Goal: Task Accomplishment & Management: Manage account settings

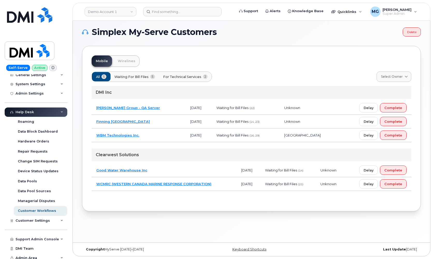
scroll to position [3, 0]
click at [31, 237] on div "Support Admin Console" at bounding box center [38, 239] width 44 height 4
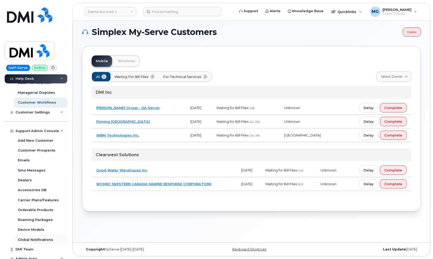
click at [32, 237] on div "Global Notifications" at bounding box center [35, 239] width 35 height 5
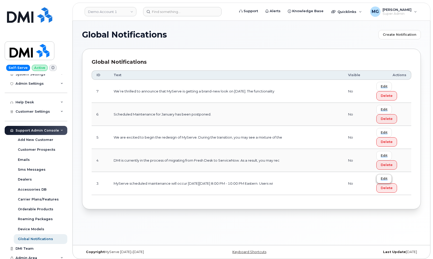
click at [385, 178] on span "Edit" at bounding box center [384, 178] width 7 height 5
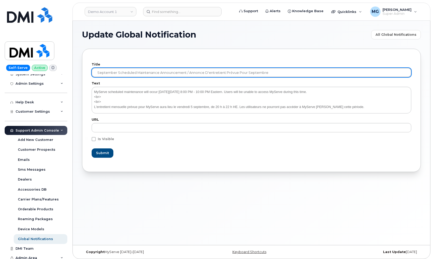
drag, startPoint x: 271, startPoint y: 70, endPoint x: 100, endPoint y: 64, distance: 171.3
click at [100, 64] on div "Title September Scheduled Maintenance Announcement / Annonce D'entretient Prévu…" at bounding box center [252, 70] width 320 height 14
paste input "October Scheduled Maintenance Announcement / Annonce D'entretient Prévue Pour O…"
type input "October Scheduled Maintenance Announcement / Annonce D'entretient Prévue Pour O…"
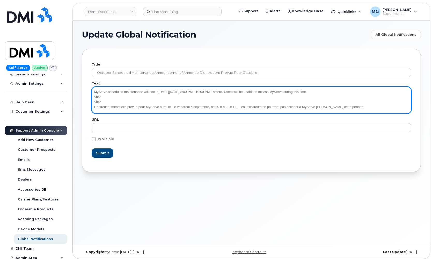
drag, startPoint x: 362, startPoint y: 104, endPoint x: 88, endPoint y: 85, distance: 274.7
click at [88, 85] on div "Title October Scheduled Maintenance Announcement / Annonce D'entretient Prévue …" at bounding box center [251, 110] width 339 height 123
paste textarea "October 3rd, 8:00 PM - 10:00 PM Eastern. Users will be unable to access MyServe…"
type textarea "MyServe scheduled maintenance will occur on Friday October 3rd, 8:00 PM - 10:00…"
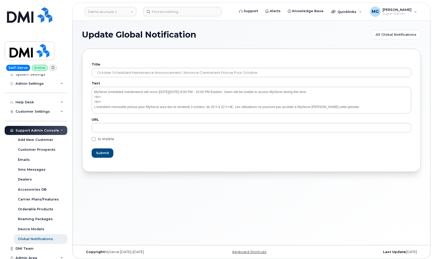
click at [94, 139] on span at bounding box center [94, 139] width 4 height 4
click at [88, 139] on input "Is Visible" at bounding box center [86, 138] width 3 height 3
checkbox input "true"
click at [103, 153] on span "Submit" at bounding box center [102, 152] width 13 height 5
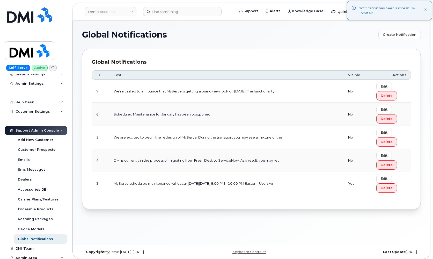
click at [38, 47] on img at bounding box center [30, 50] width 40 height 15
